Goal: Task Accomplishment & Management: Manage account settings

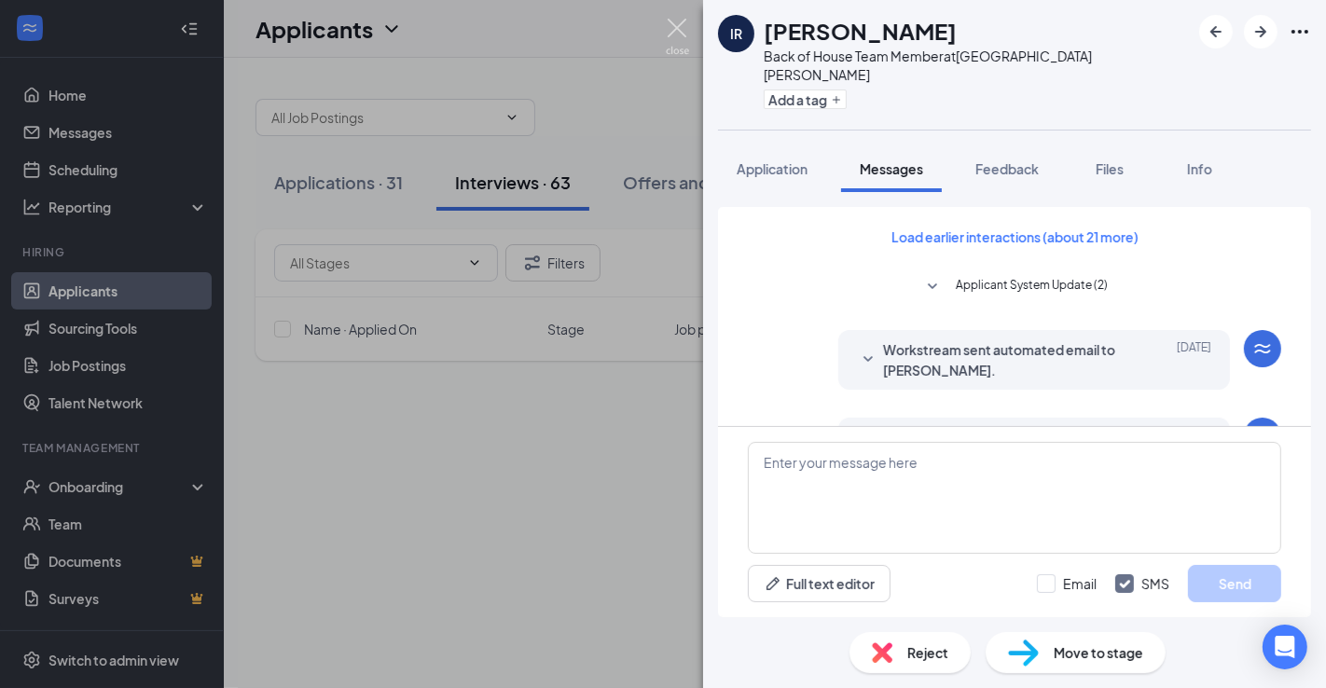
drag, startPoint x: 668, startPoint y: 31, endPoint x: 697, endPoint y: 32, distance: 28.9
click at [668, 31] on img at bounding box center [677, 37] width 23 height 36
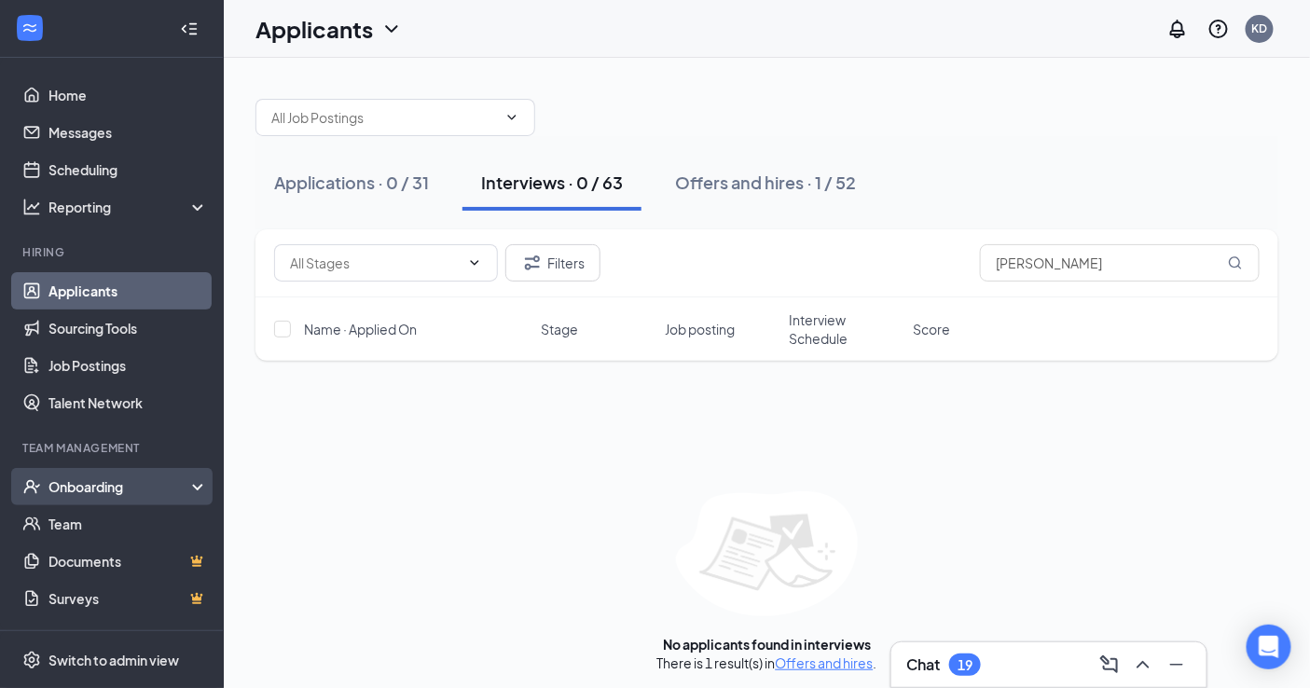
click at [52, 487] on div "Onboarding" at bounding box center [121, 487] width 144 height 19
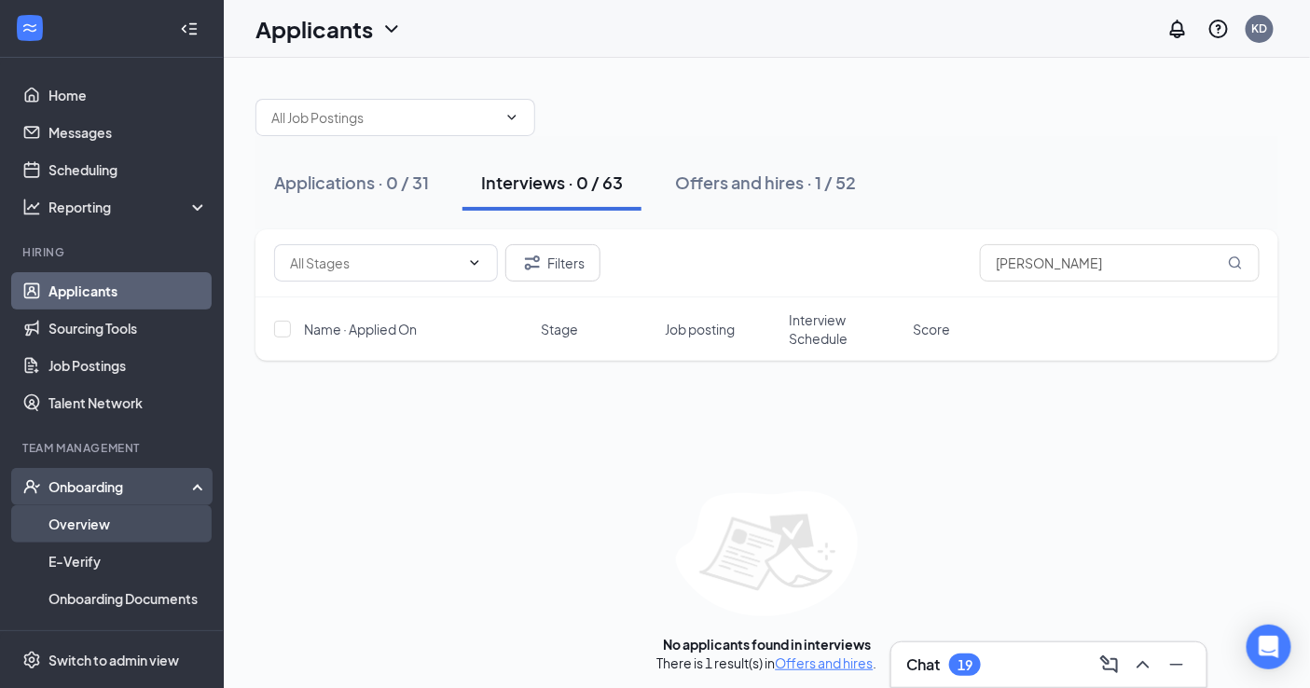
click at [117, 535] on link "Overview" at bounding box center [128, 524] width 159 height 37
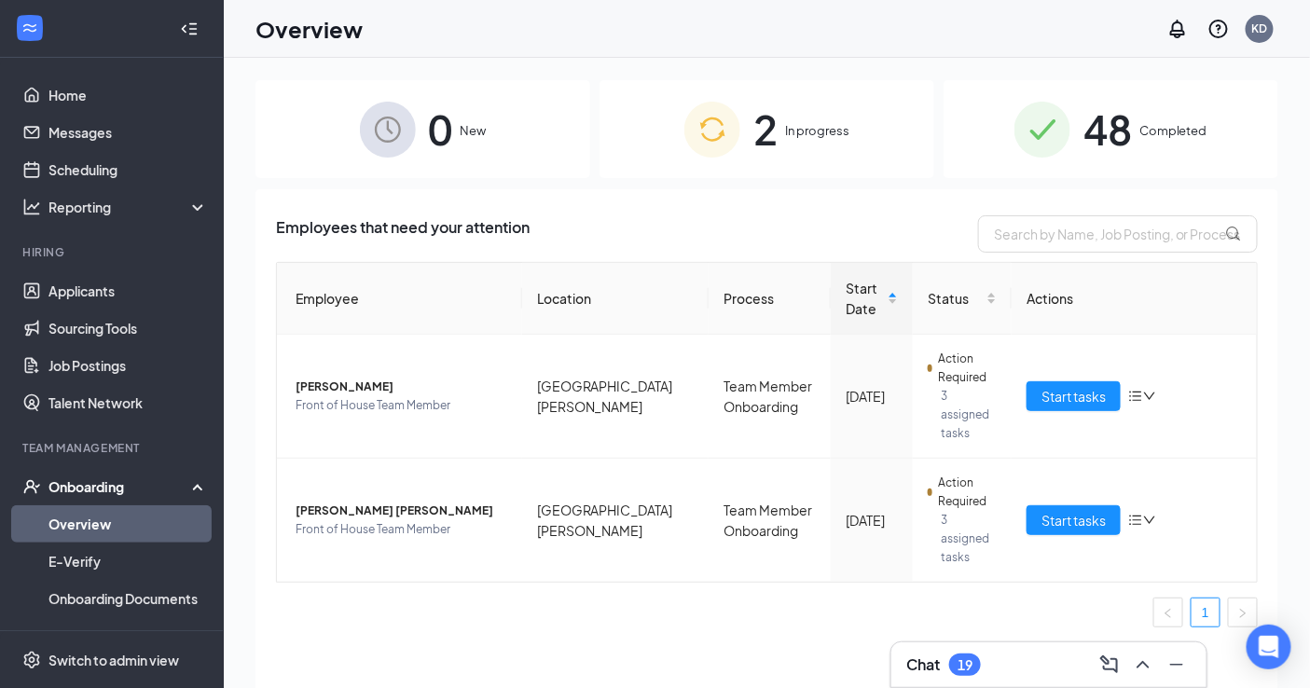
click at [1110, 126] on span "48" at bounding box center [1108, 129] width 49 height 64
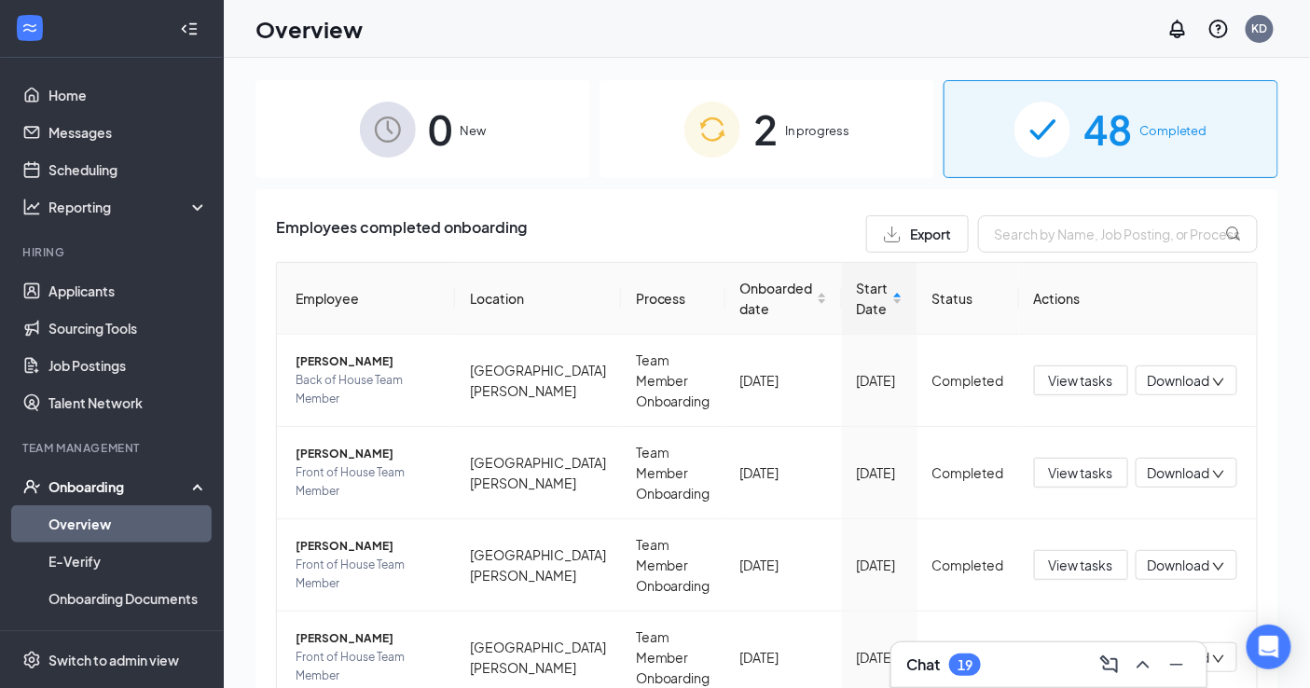
click at [776, 151] on div "2 In progress" at bounding box center [767, 129] width 335 height 98
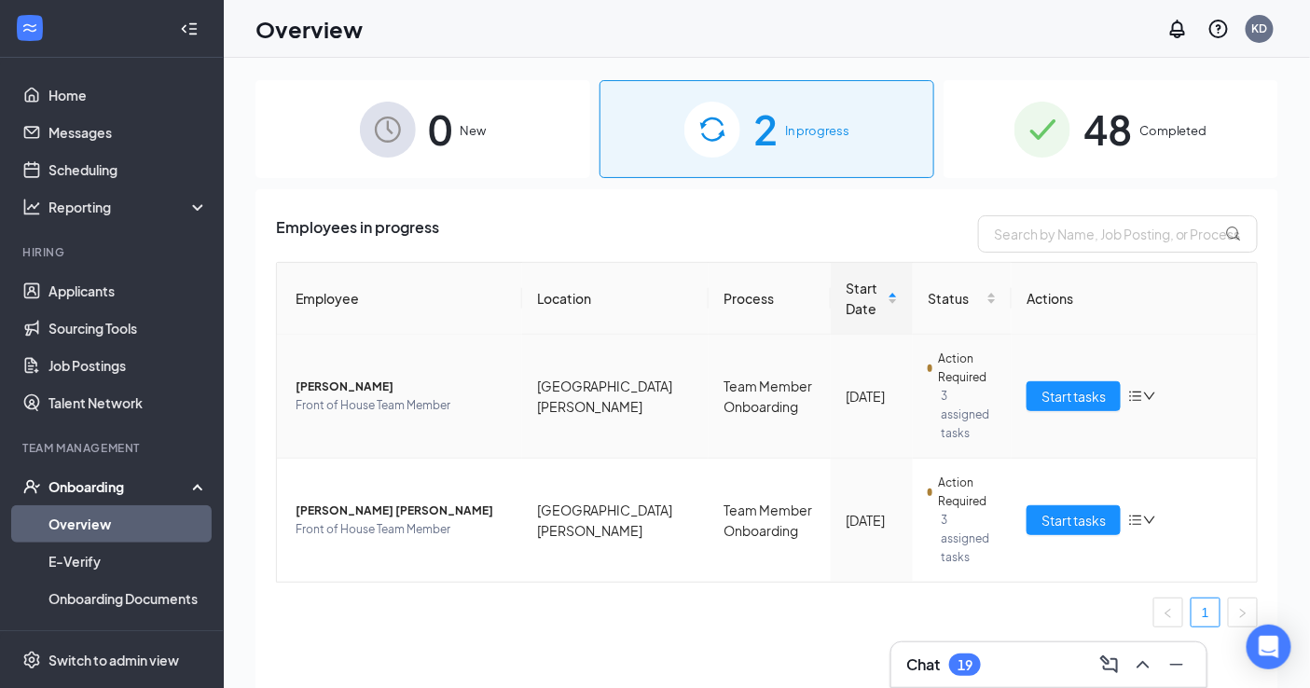
click at [463, 378] on span "[PERSON_NAME]" at bounding box center [402, 387] width 212 height 19
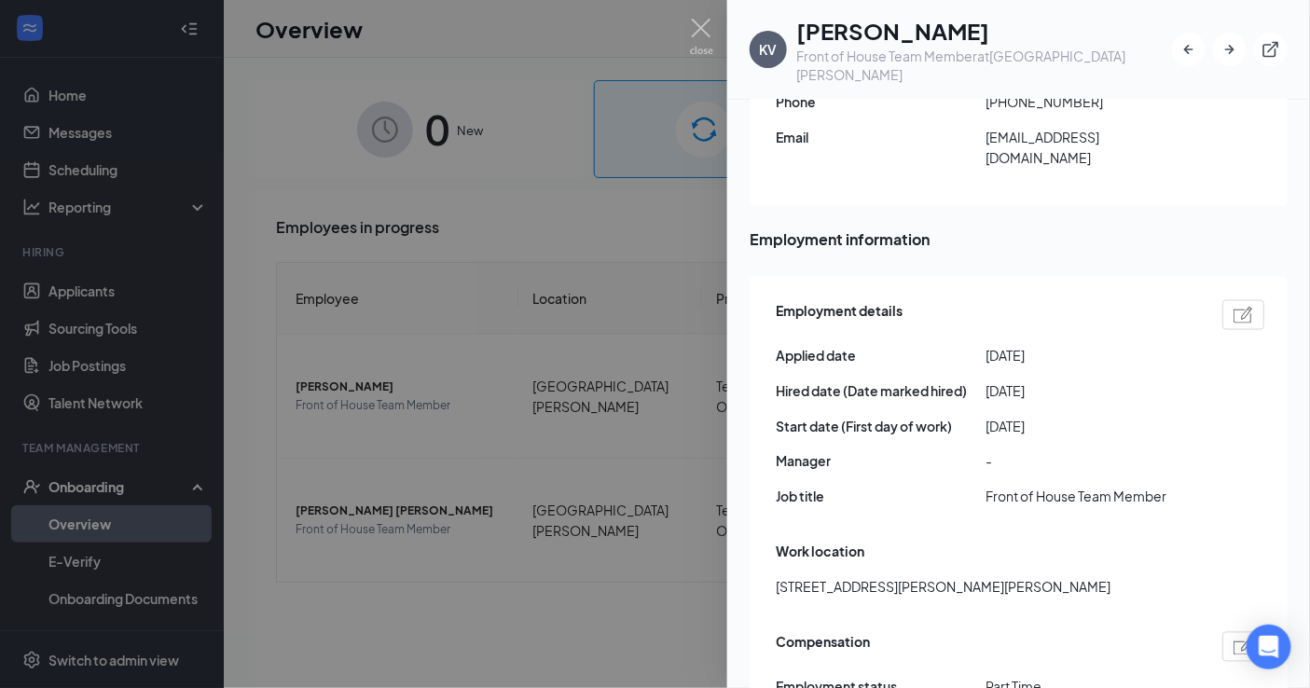
scroll to position [1140, 0]
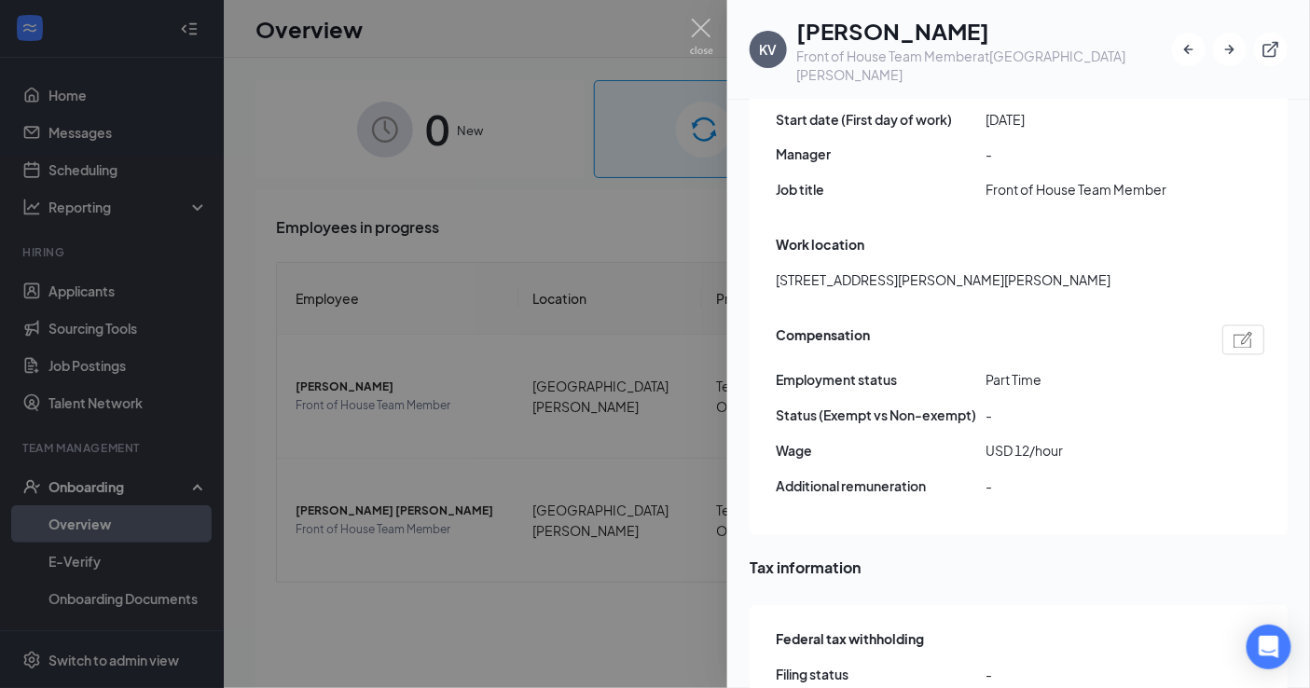
click at [684, 15] on div at bounding box center [655, 344] width 1310 height 688
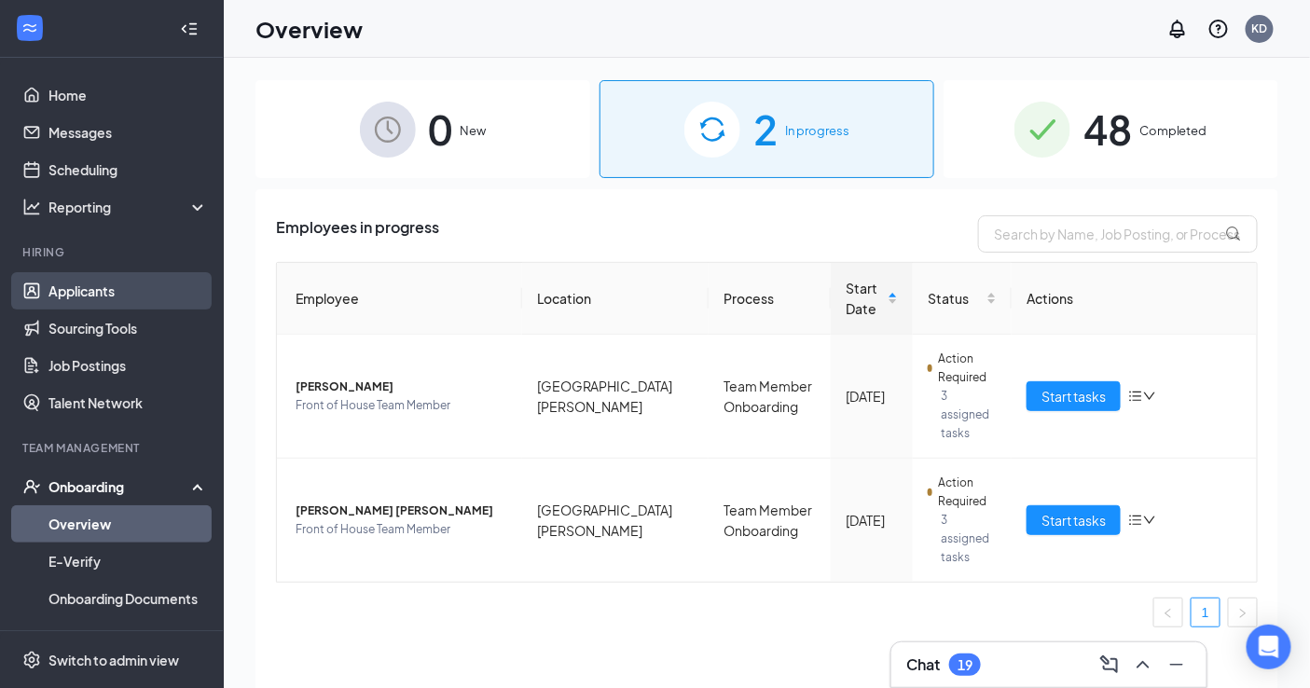
click at [119, 287] on link "Applicants" at bounding box center [128, 290] width 159 height 37
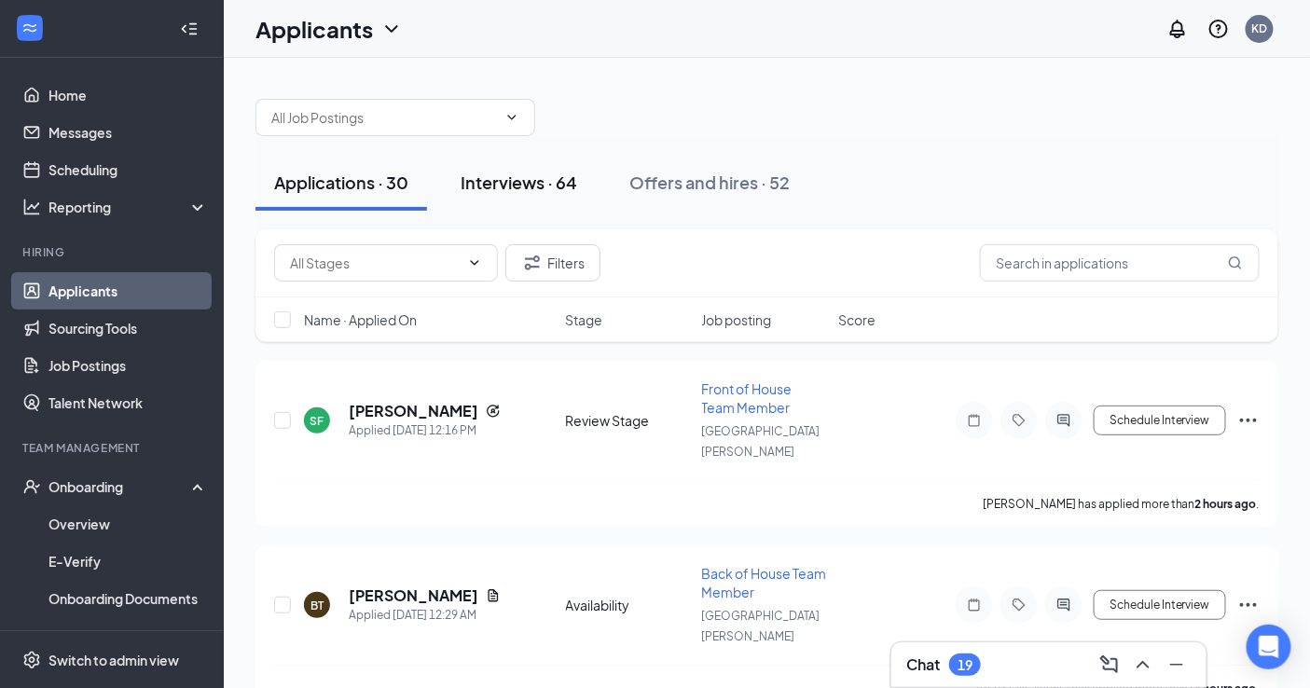
click at [501, 178] on div "Interviews · 64" at bounding box center [519, 182] width 117 height 23
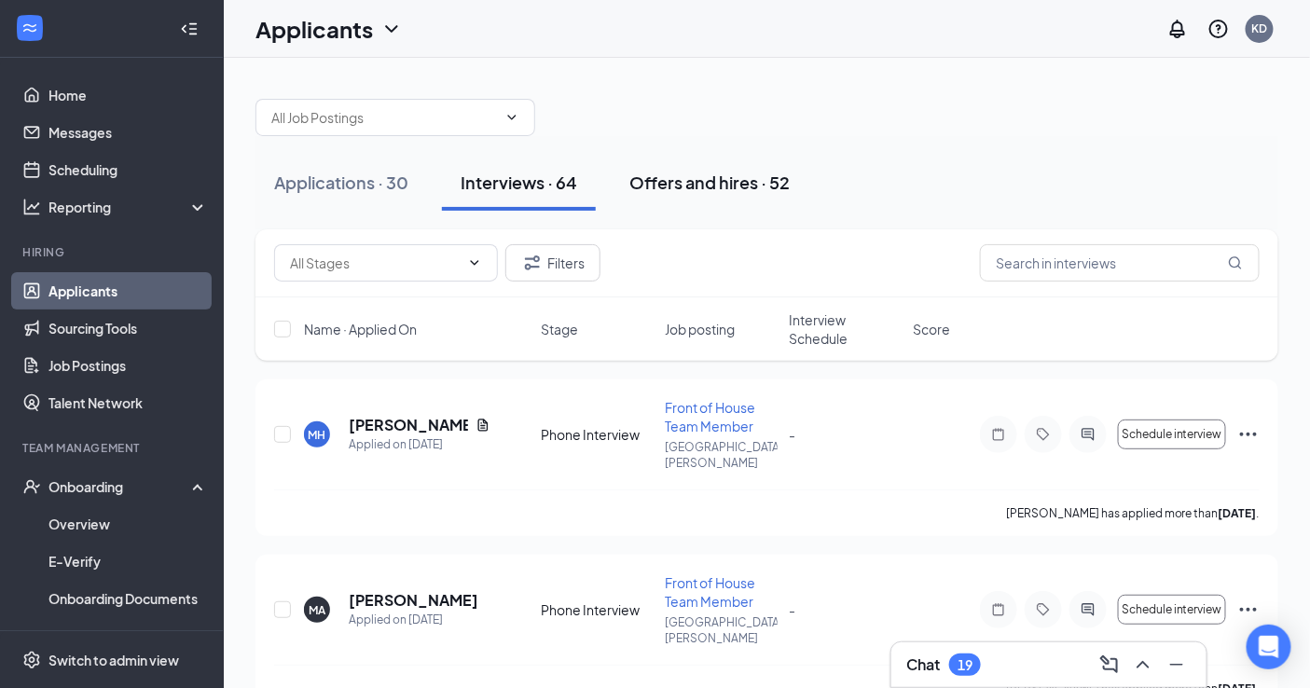
click at [638, 177] on div "Offers and hires · 52" at bounding box center [710, 182] width 160 height 23
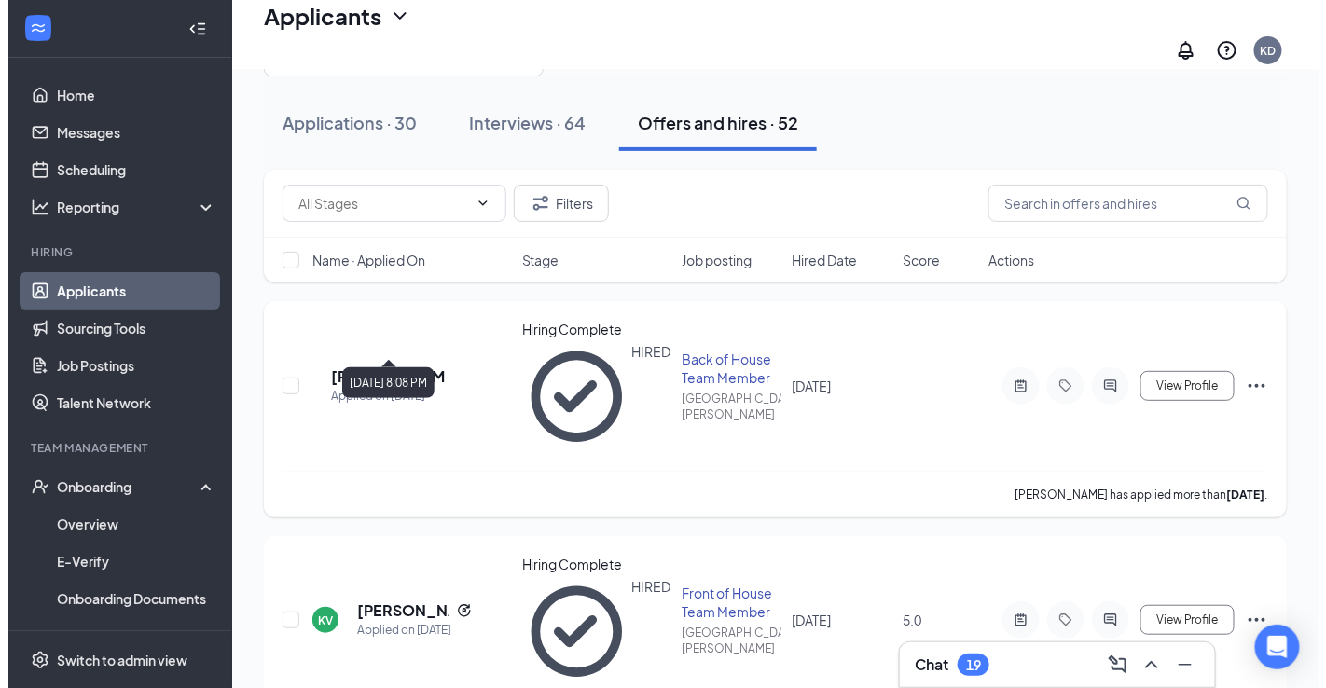
scroll to position [207, 0]
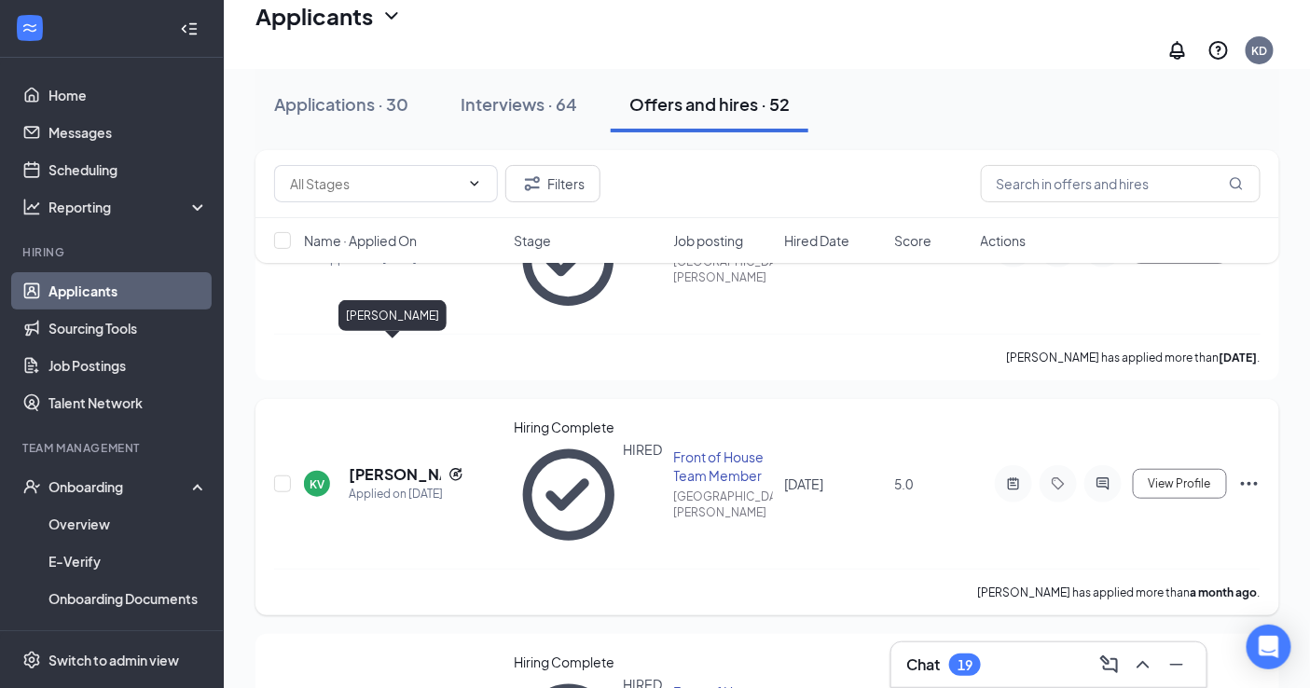
click at [366, 464] on h5 "[PERSON_NAME]" at bounding box center [395, 474] width 92 height 21
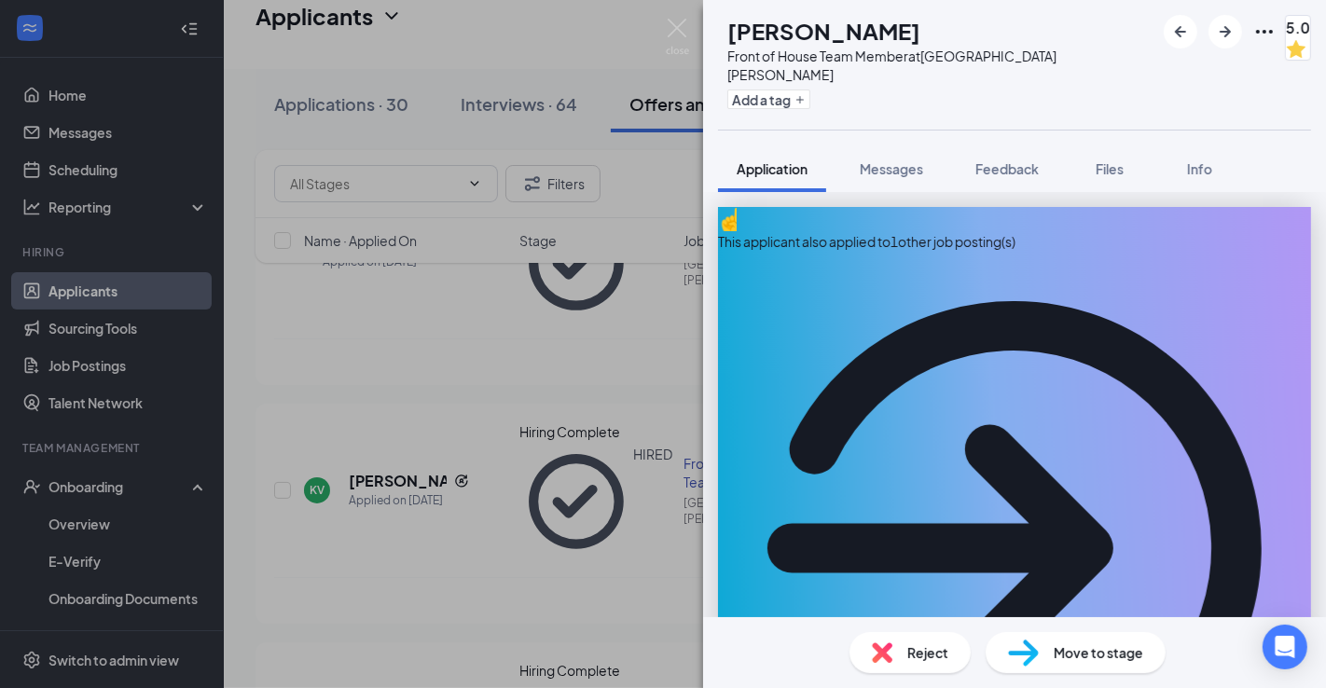
click at [1254, 207] on div "This applicant also applied to 1 other job posting(s)" at bounding box center [1014, 526] width 593 height 638
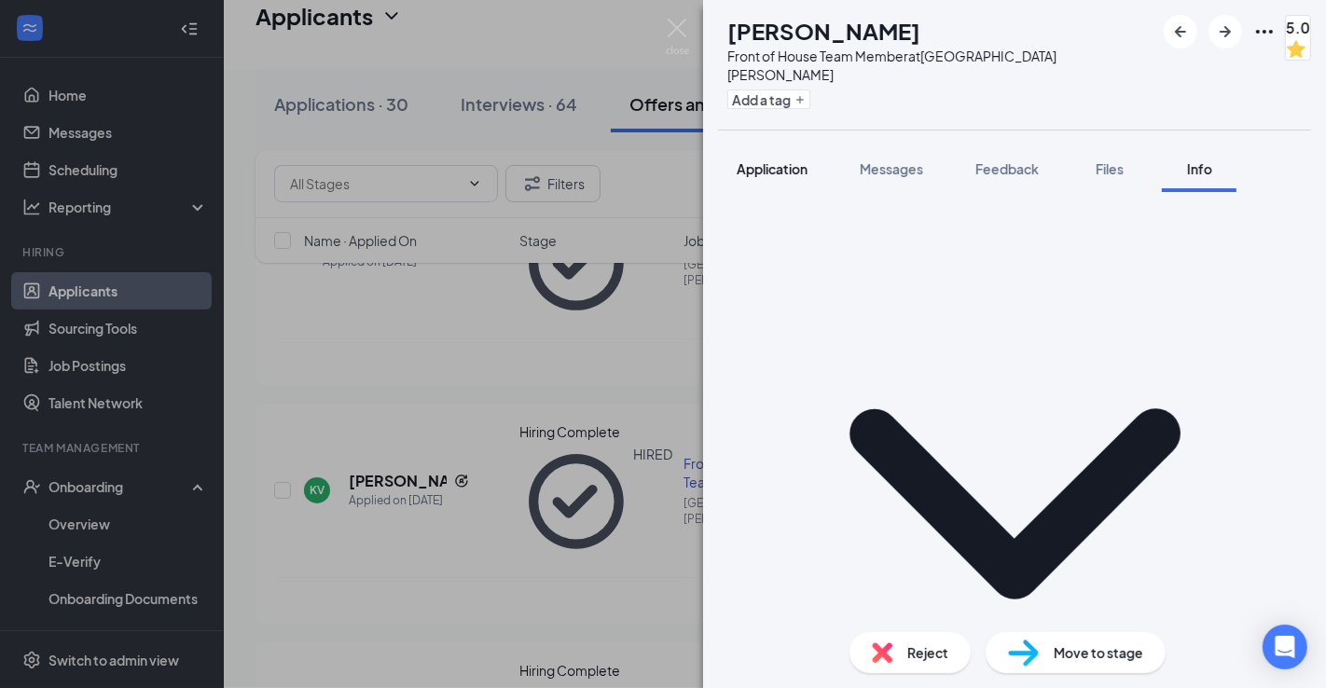
click at [774, 163] on button "Application" at bounding box center [772, 169] width 108 height 47
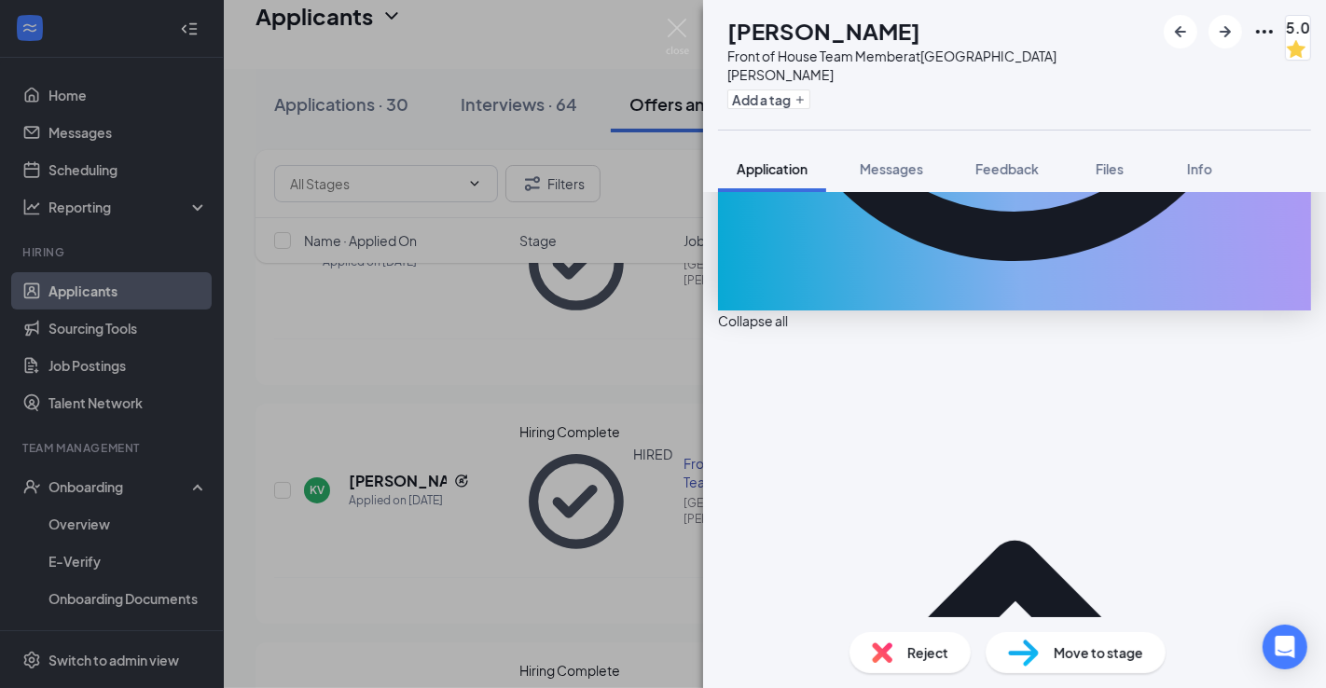
scroll to position [546, 0]
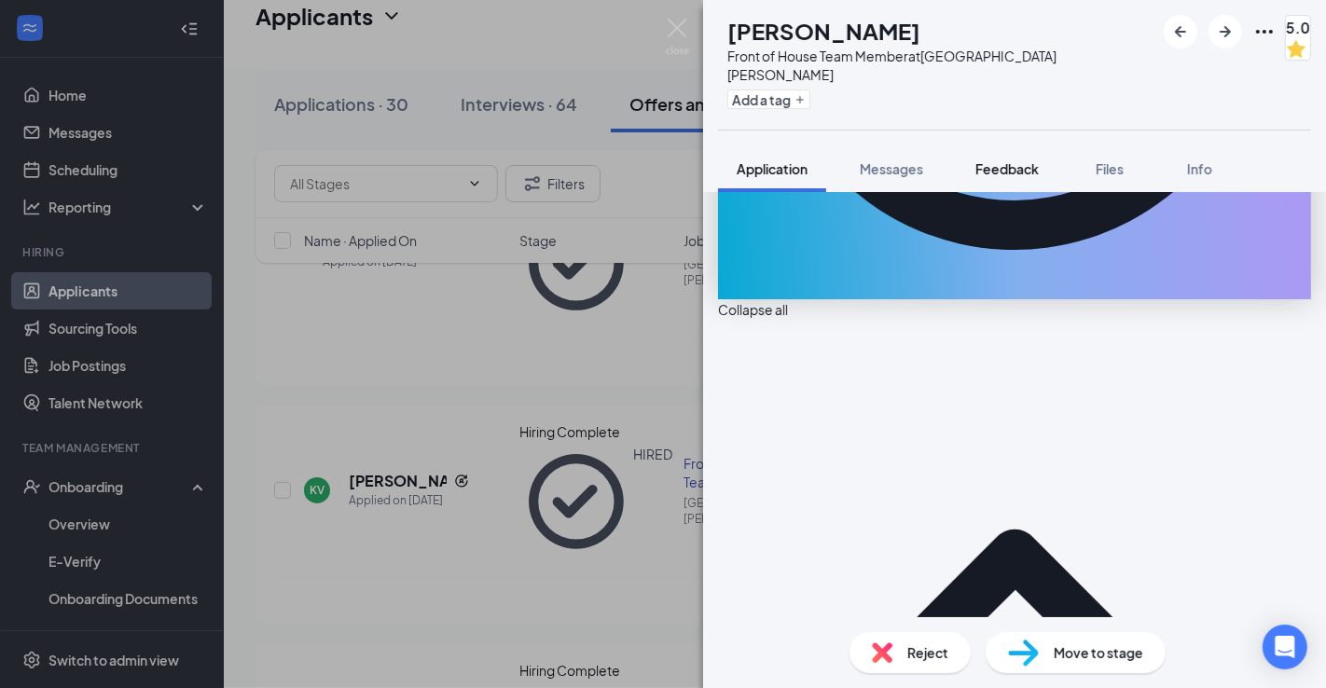
click at [1017, 165] on button "Feedback" at bounding box center [1007, 169] width 101 height 47
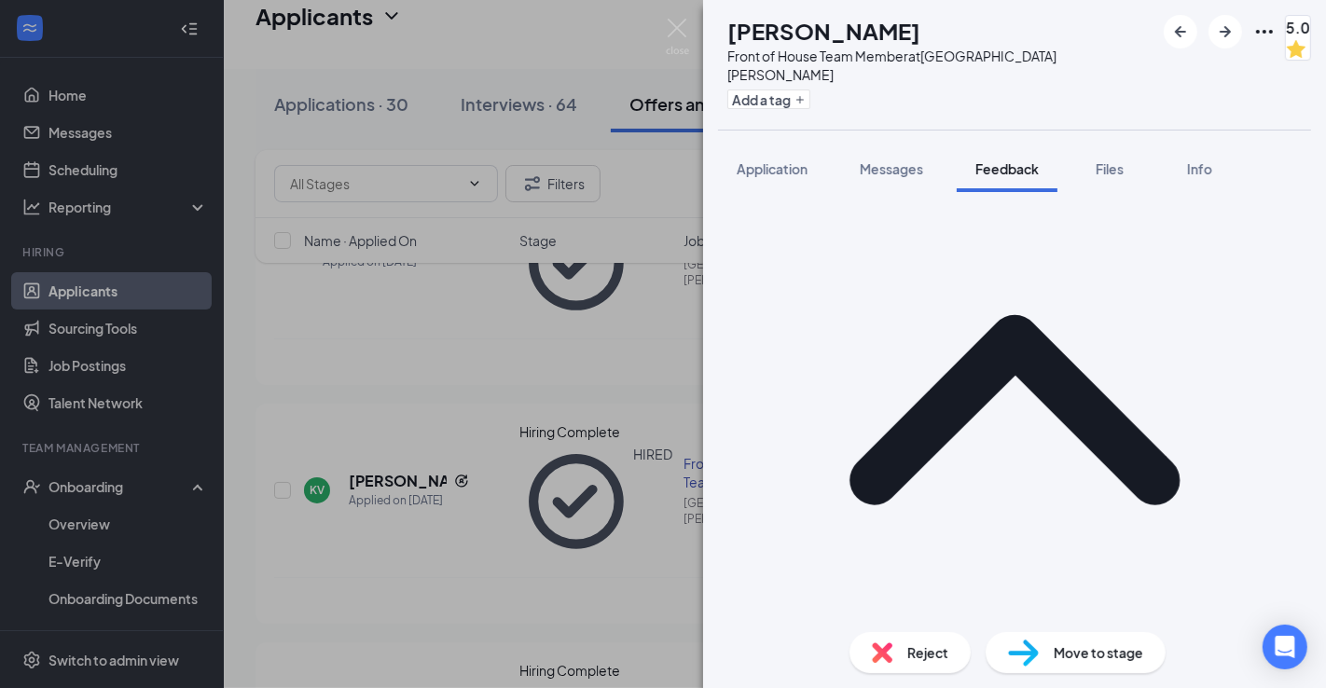
scroll to position [319, 0]
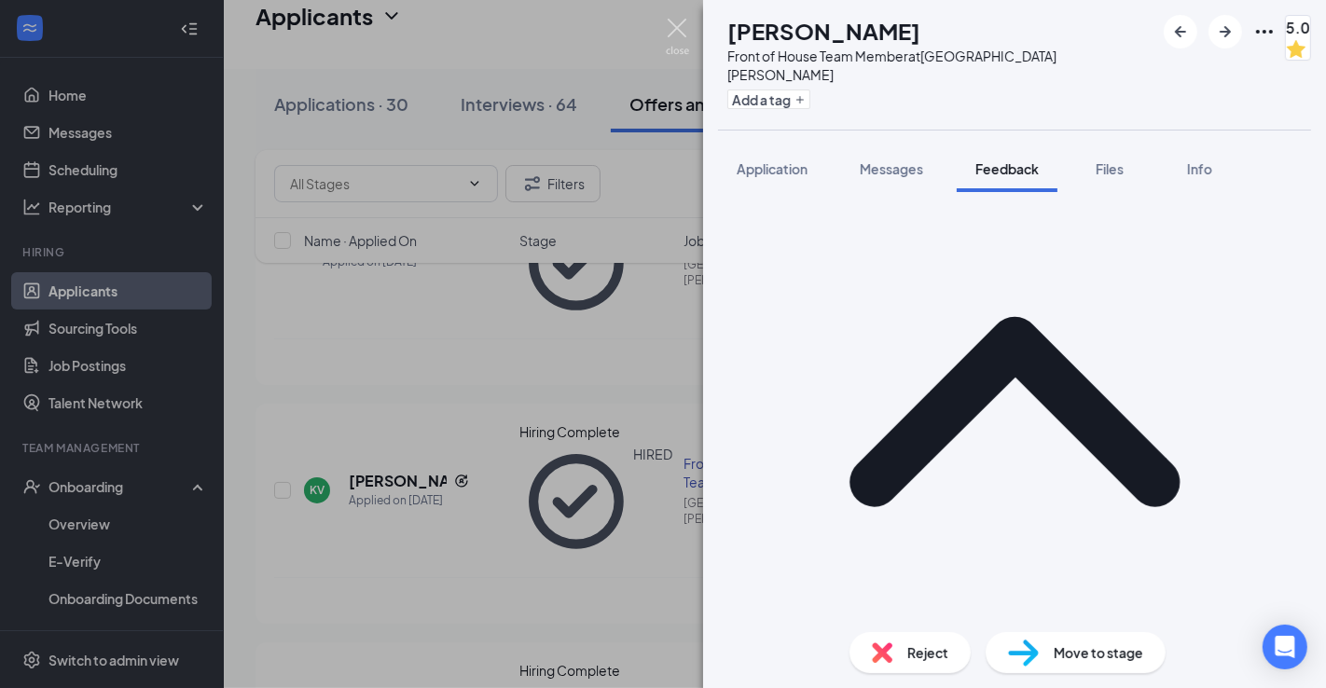
click at [678, 28] on img at bounding box center [677, 37] width 23 height 36
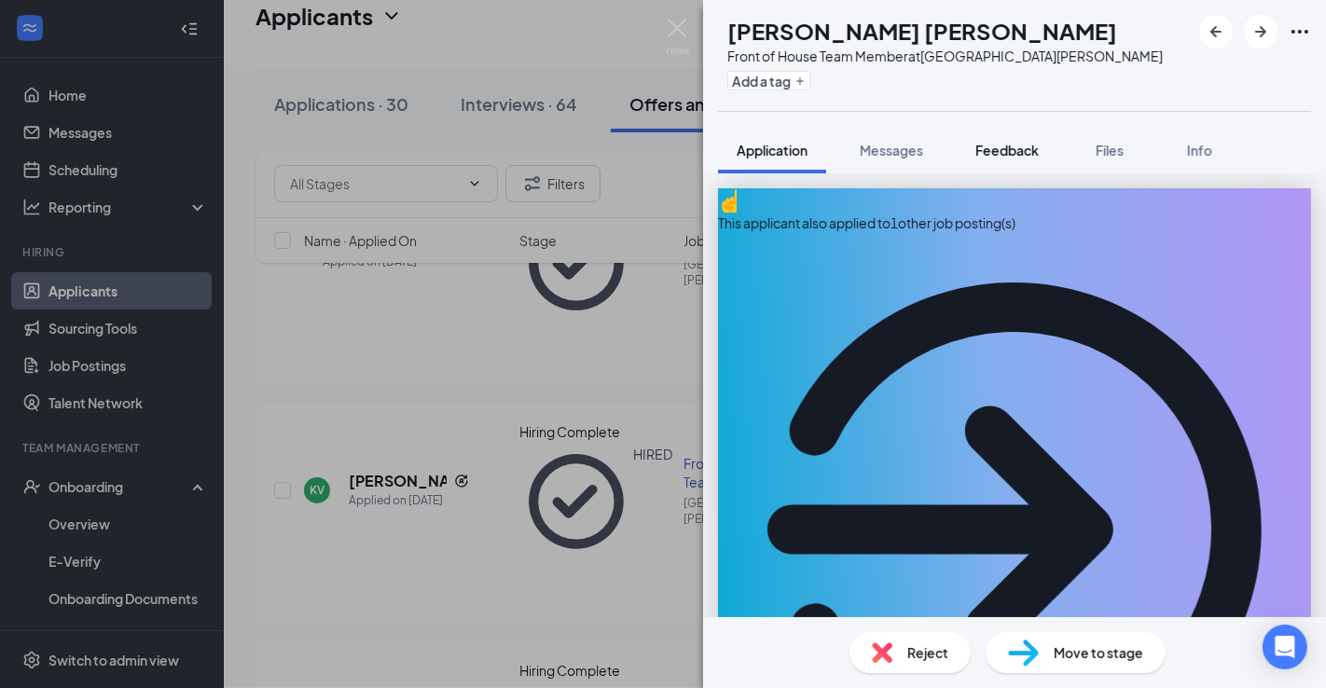
click at [986, 149] on span "Feedback" at bounding box center [1007, 150] width 63 height 17
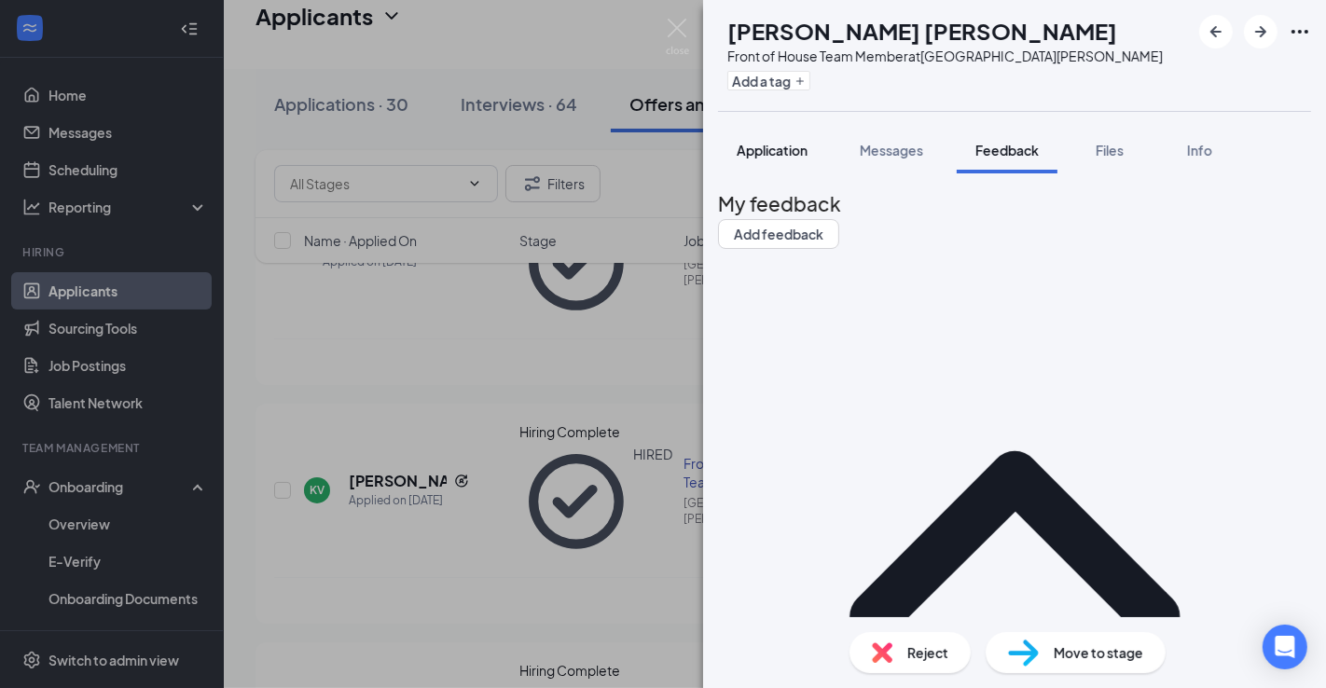
click at [770, 138] on button "Application" at bounding box center [772, 150] width 108 height 47
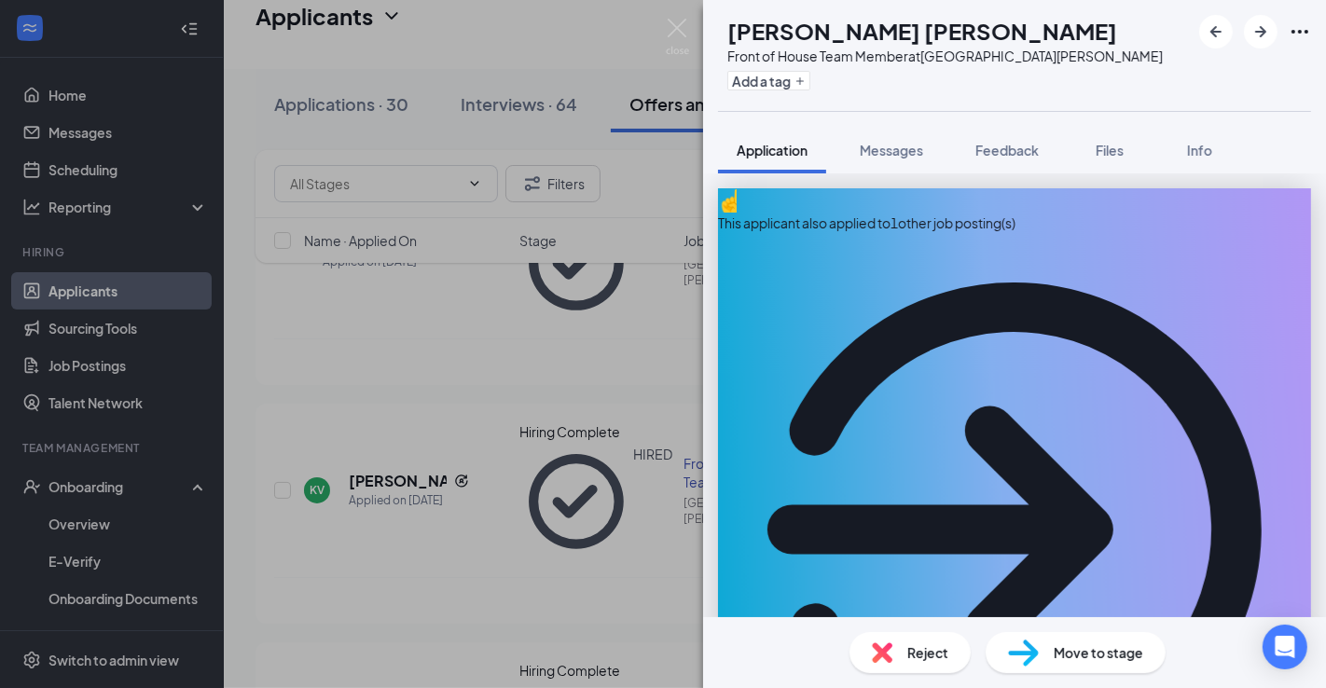
click at [667, 22] on img at bounding box center [677, 37] width 23 height 36
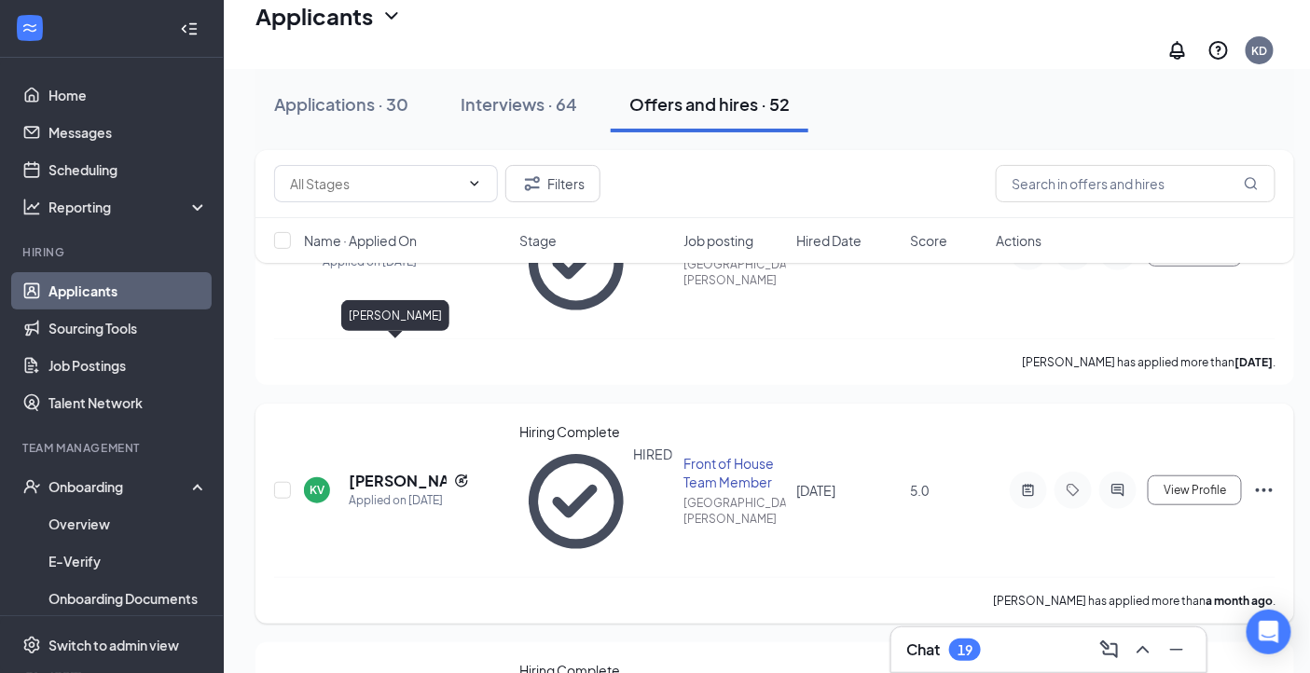
click at [361, 471] on h5 "[PERSON_NAME]" at bounding box center [398, 481] width 98 height 21
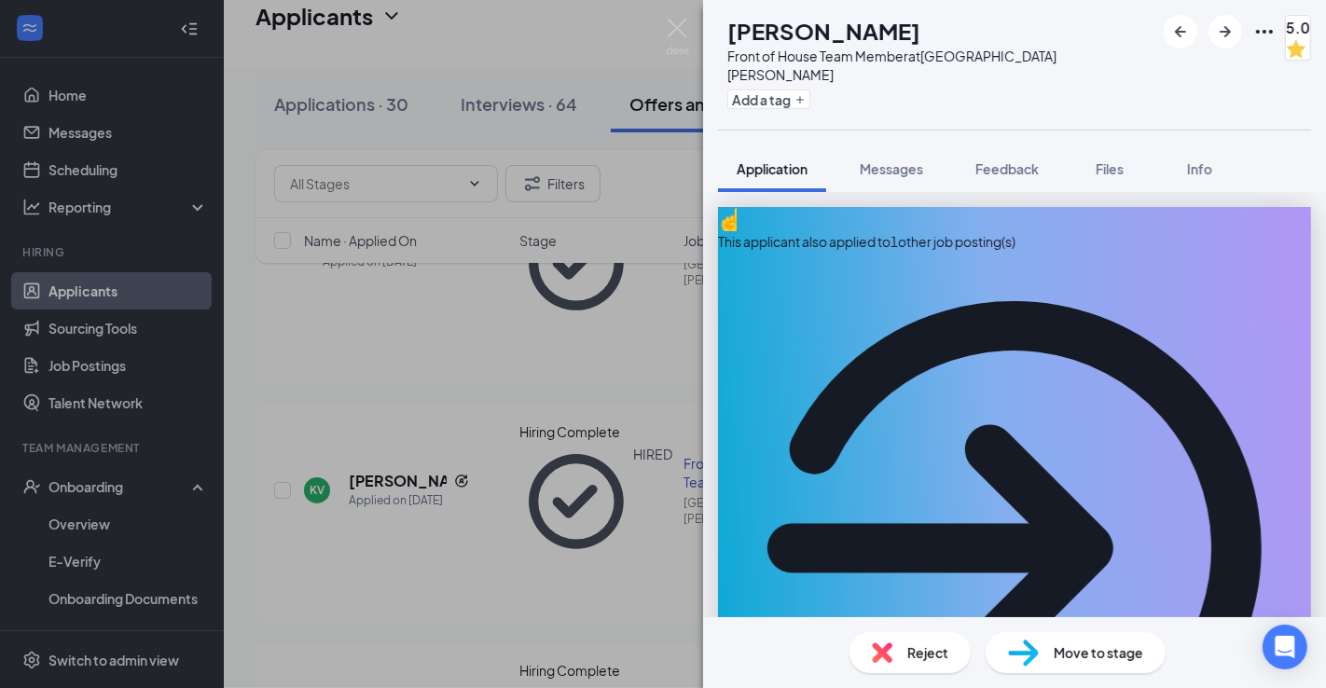
click at [1039, 160] on span "Feedback" at bounding box center [1007, 168] width 63 height 17
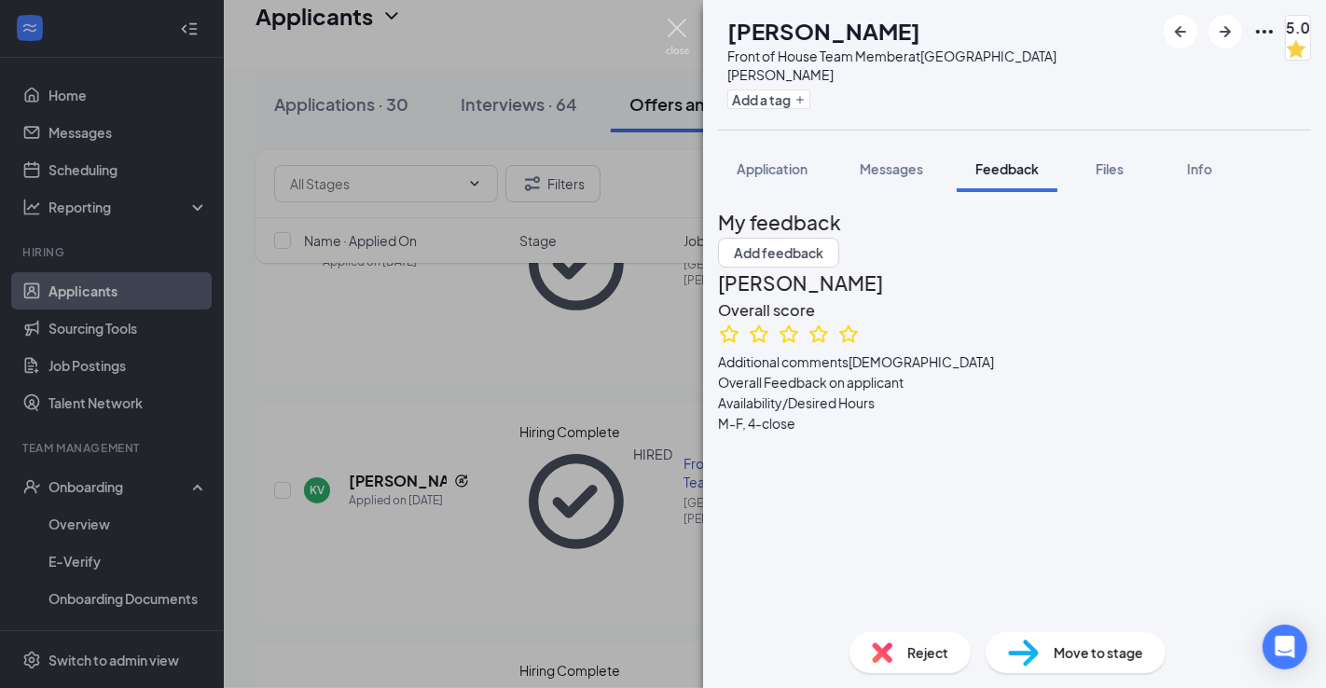
click at [672, 44] on img at bounding box center [677, 37] width 23 height 36
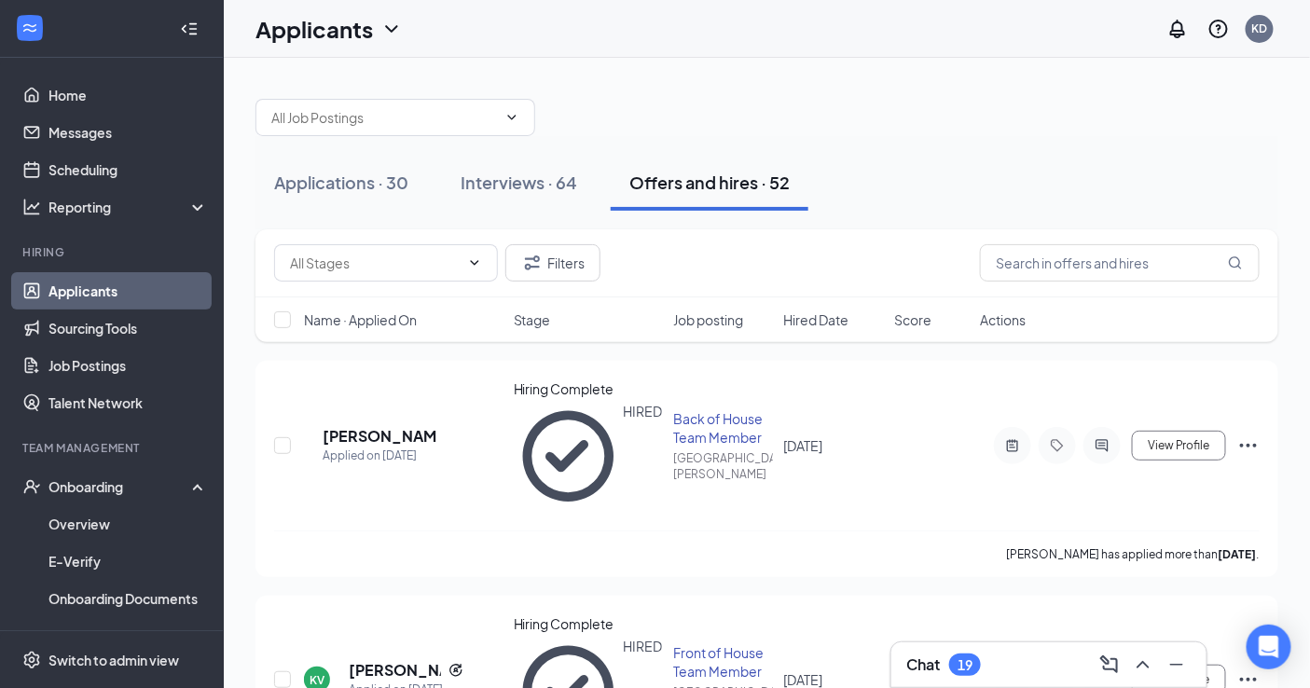
click at [894, 201] on div "Applications · 30 Interviews · 64 Offers and hires · 52" at bounding box center [767, 183] width 1023 height 56
click at [506, 185] on div "Interviews · 64" at bounding box center [519, 182] width 117 height 23
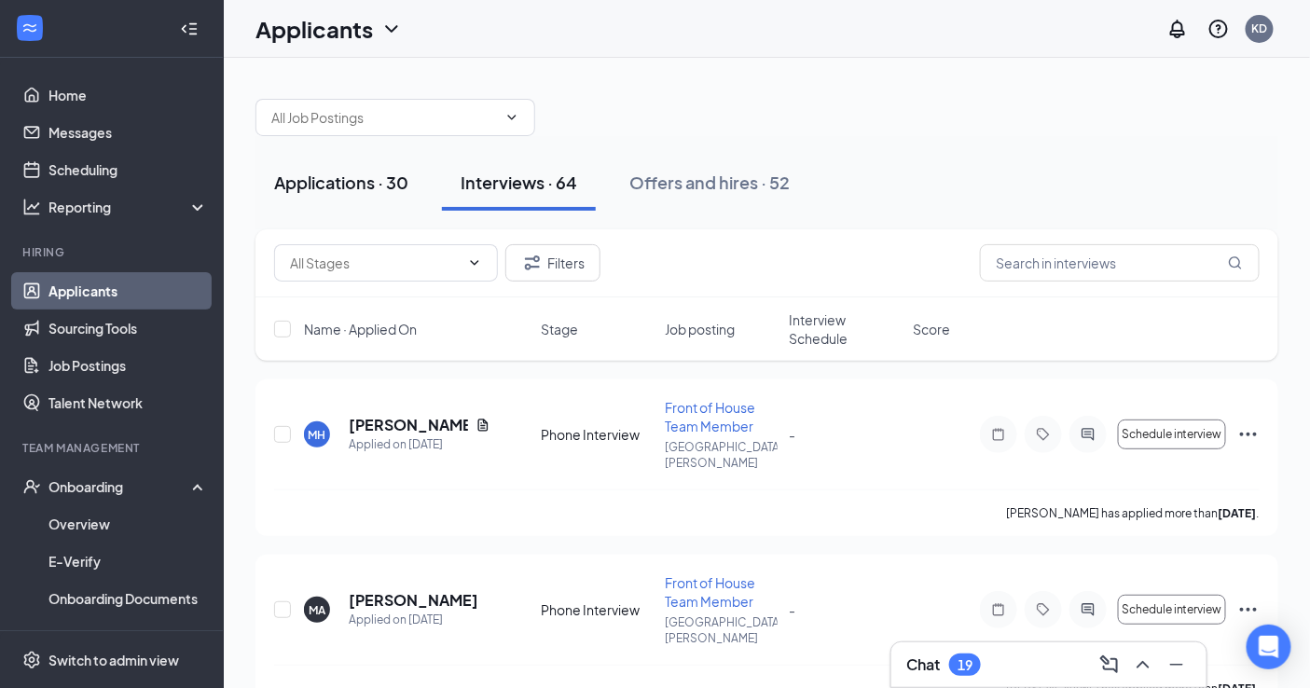
click at [377, 182] on div "Applications · 30" at bounding box center [341, 182] width 134 height 23
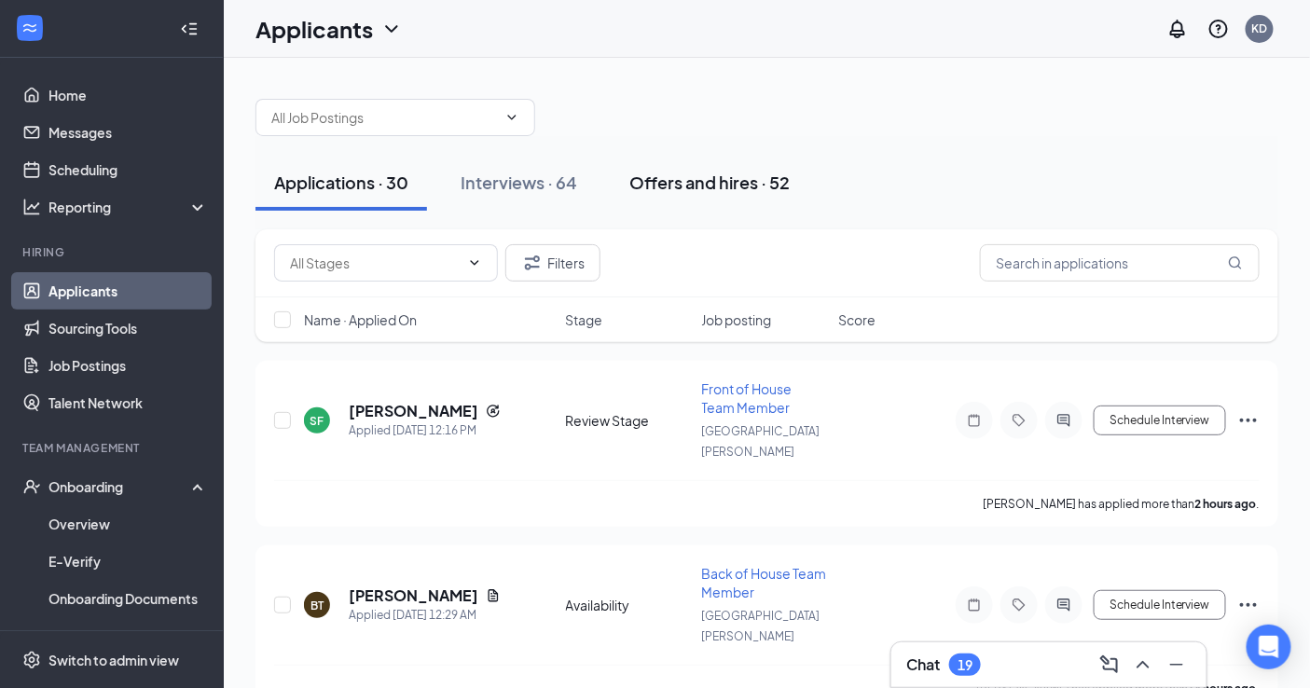
click at [642, 188] on div "Offers and hires · 52" at bounding box center [710, 182] width 160 height 23
